Goal: Transaction & Acquisition: Purchase product/service

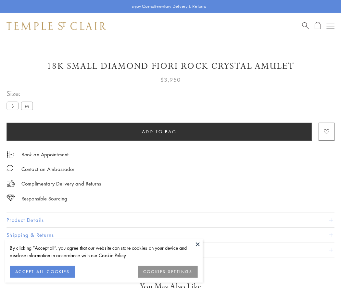
scroll to position [38, 0]
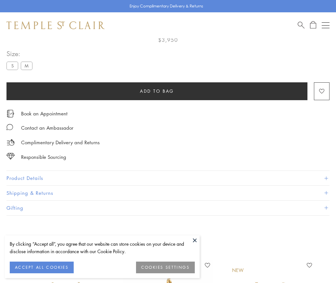
click at [157, 91] on span "Add to bag" at bounding box center [157, 91] width 34 height 7
